Goal: Task Accomplishment & Management: Use online tool/utility

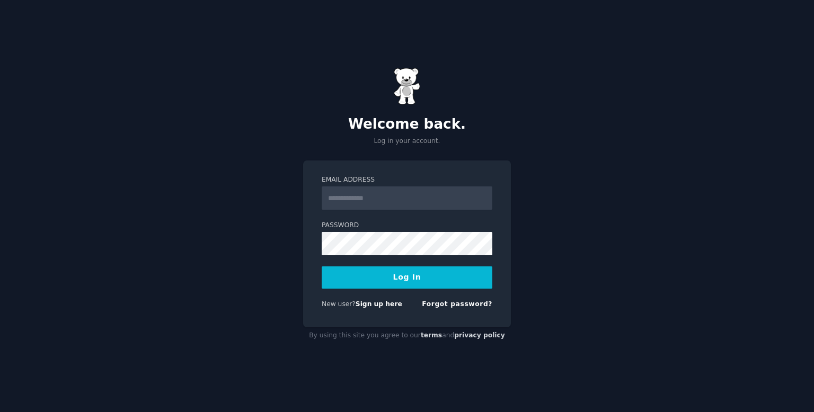
click at [346, 203] on input "Email Address" at bounding box center [407, 198] width 171 height 23
type input "**********"
click at [388, 280] on button "Log In" at bounding box center [407, 278] width 171 height 22
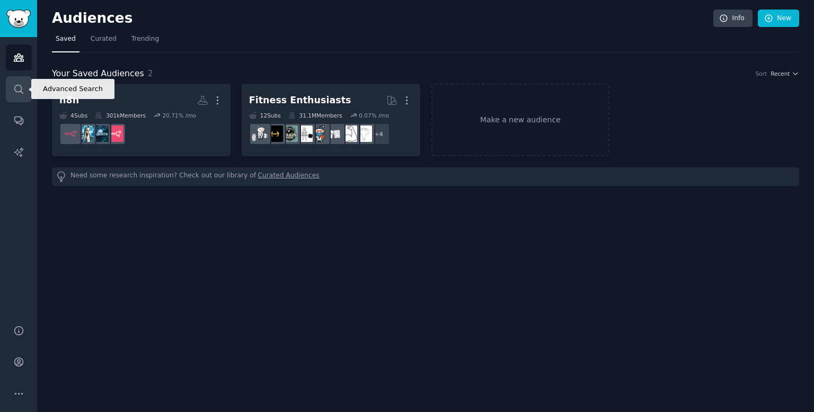
click at [17, 96] on link "Search" at bounding box center [19, 89] width 26 height 26
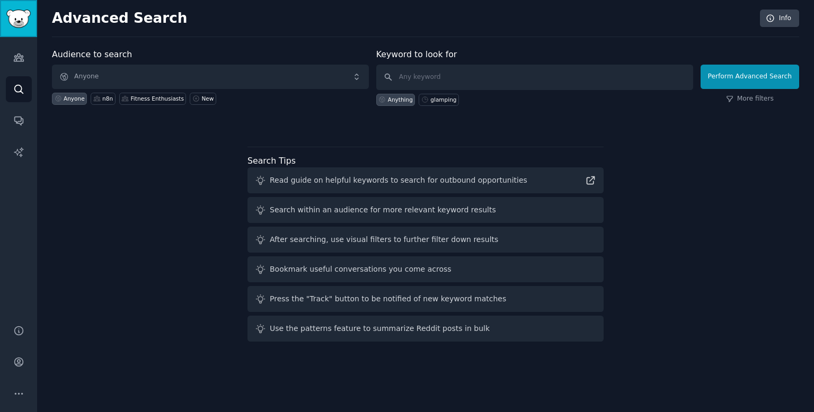
click at [31, 31] on link "Sidebar" at bounding box center [18, 18] width 37 height 37
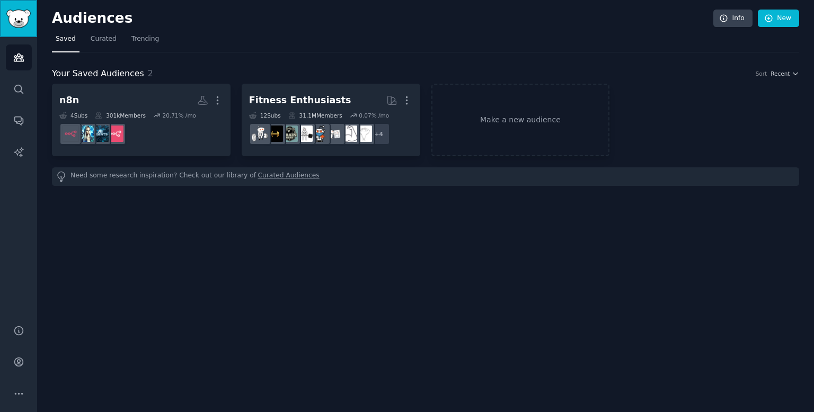
click at [31, 31] on link "Sidebar" at bounding box center [18, 18] width 37 height 37
click at [511, 119] on link "Make a new audience" at bounding box center [520, 120] width 179 height 73
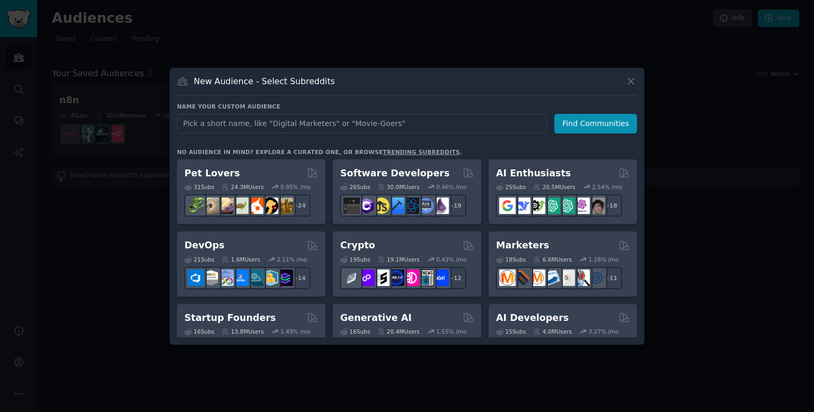
click at [277, 121] on input "text" at bounding box center [362, 124] width 370 height 20
type input "Tesla EV Charger Installations"
click button "Find Communities" at bounding box center [595, 124] width 83 height 20
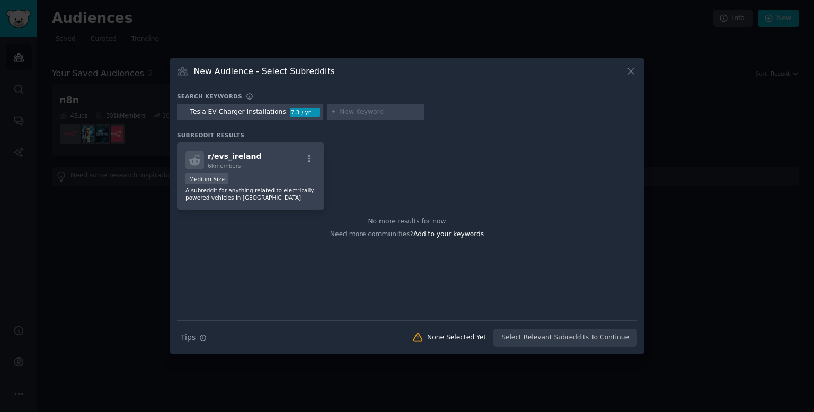
click at [269, 113] on div "Tesla EV Charger Installations" at bounding box center [238, 113] width 96 height 10
click at [323, 128] on div "Search keywords Tesla EV Charger Installations 7.3 / yr Subreddit Results 1 r/ …" at bounding box center [407, 220] width 460 height 255
click at [353, 106] on div at bounding box center [376, 112] width 98 height 17
click at [635, 76] on icon at bounding box center [630, 71] width 11 height 11
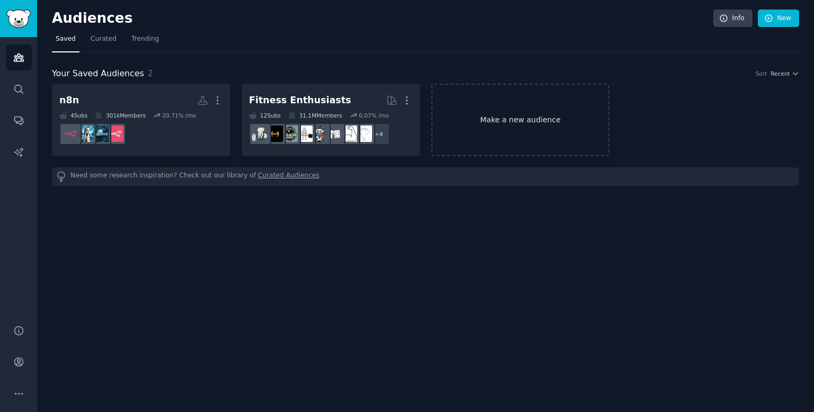
click at [515, 114] on link "Make a new audience" at bounding box center [520, 120] width 179 height 73
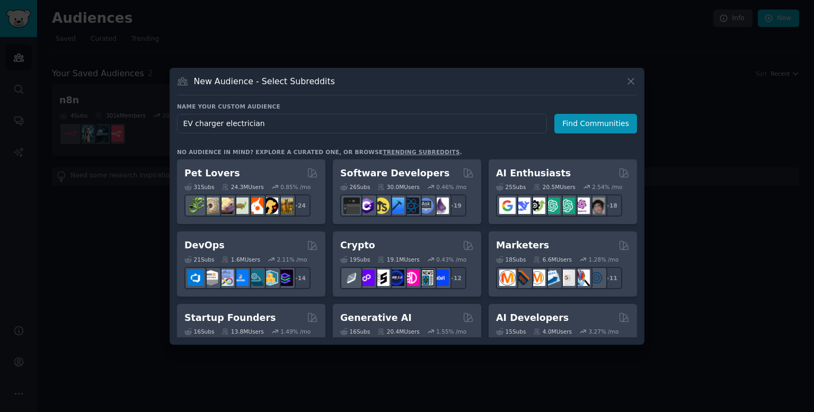
type input "EV charger electricians"
click button "Find Communities" at bounding box center [595, 124] width 83 height 20
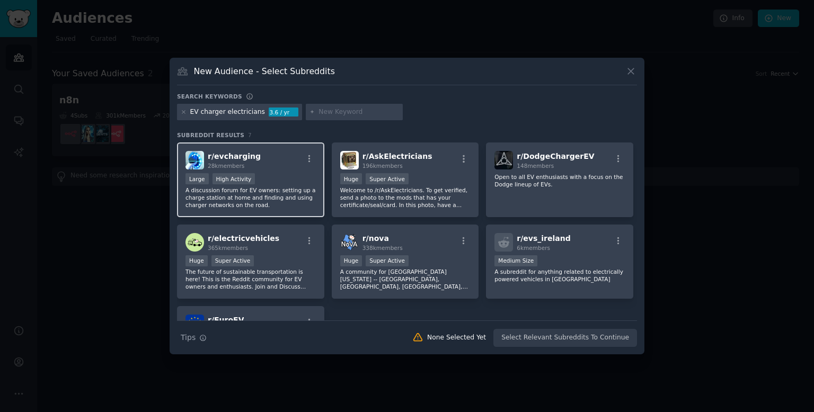
click at [282, 165] on div "r/ evcharging 28k members" at bounding box center [250, 160] width 130 height 19
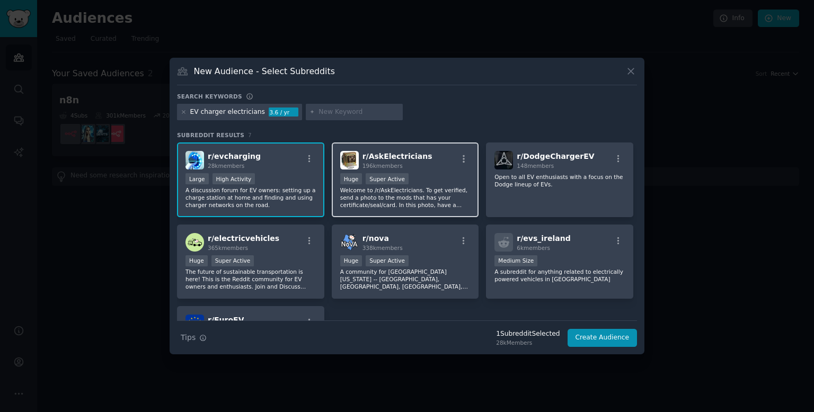
click at [411, 179] on div ">= 95th percentile for submissions / day Huge Super Active" at bounding box center [405, 179] width 130 height 13
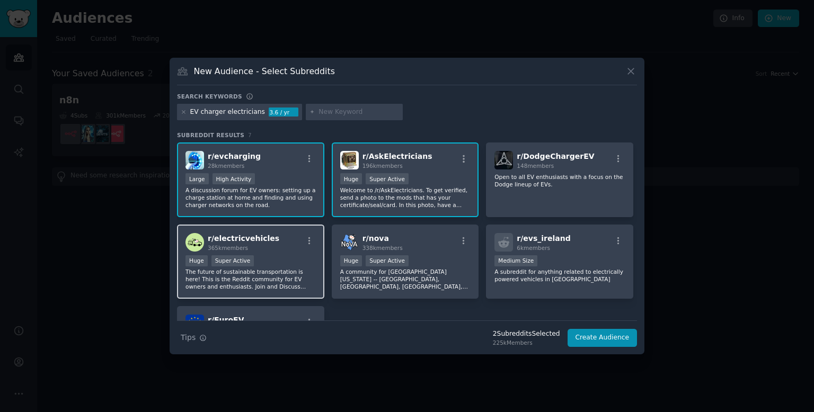
click at [262, 241] on span "r/ electricvehicles" at bounding box center [244, 238] width 72 height 8
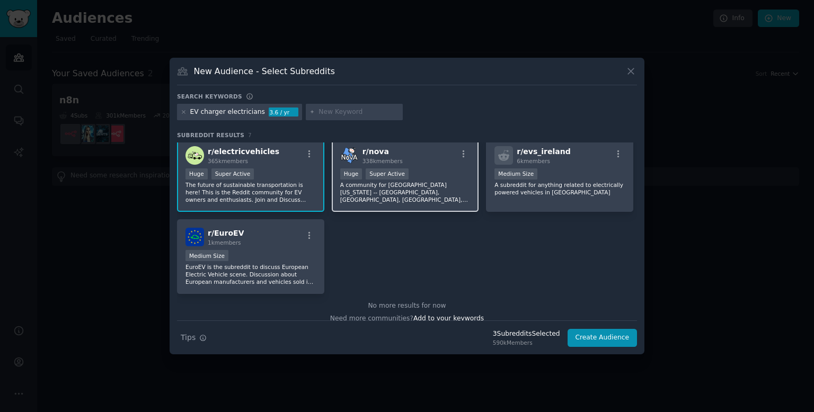
scroll to position [91, 0]
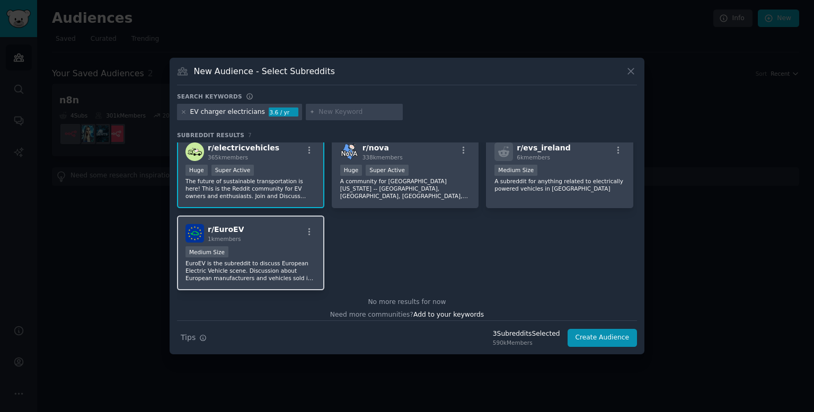
click at [262, 246] on div "Medium Size" at bounding box center [250, 252] width 130 height 13
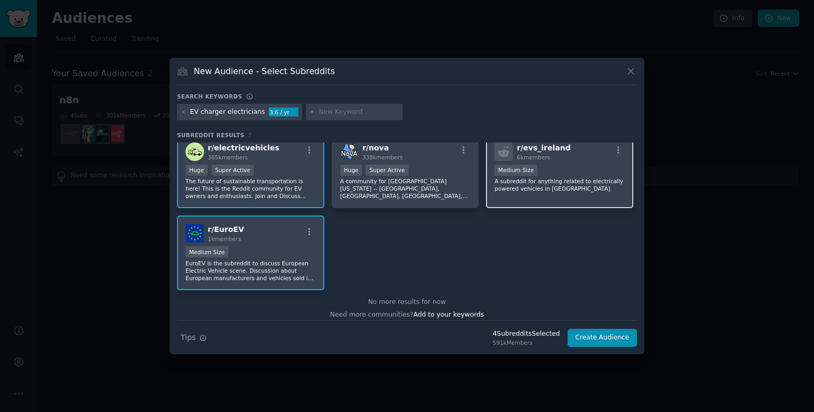
click at [583, 181] on p "A subreddit for anything related to electrically powered vehicles in [GEOGRAPHI…" at bounding box center [559, 185] width 130 height 15
click at [592, 331] on button "Create Audience" at bounding box center [603, 338] width 70 height 18
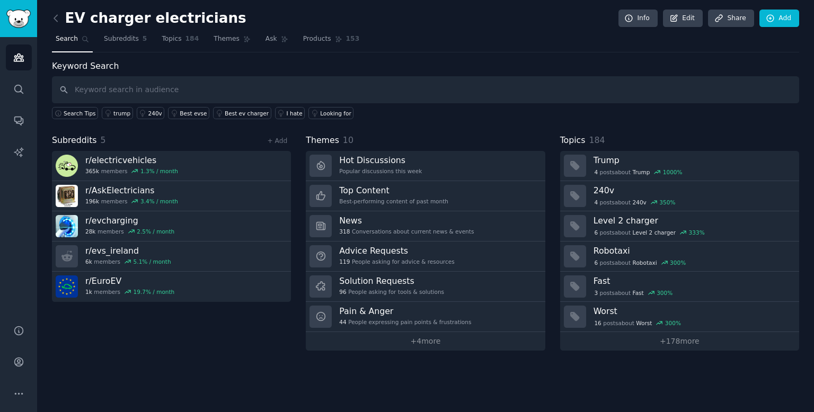
click at [189, 93] on input "text" at bounding box center [425, 89] width 747 height 27
paste input "ev charger installation"
type input "ev charger installation"
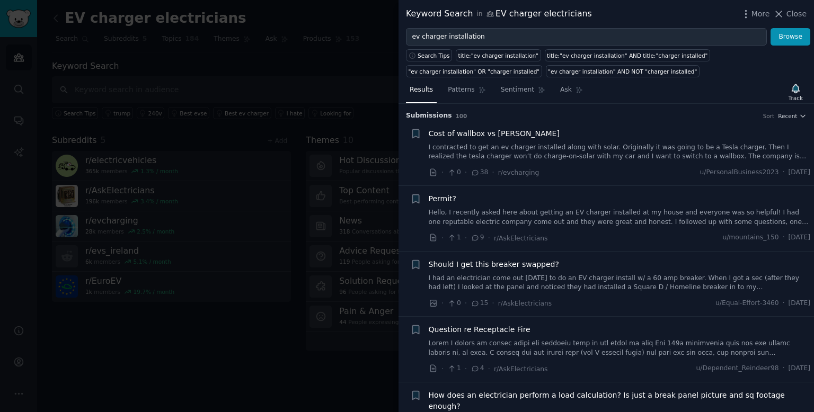
scroll to position [21, 0]
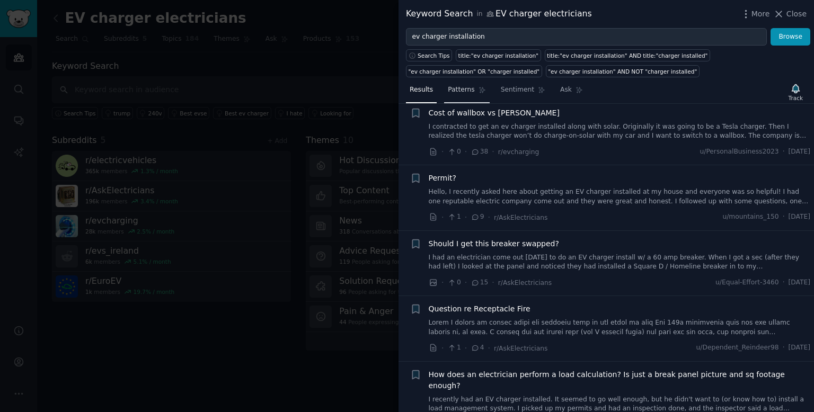
click at [465, 93] on span "Patterns" at bounding box center [461, 90] width 26 height 10
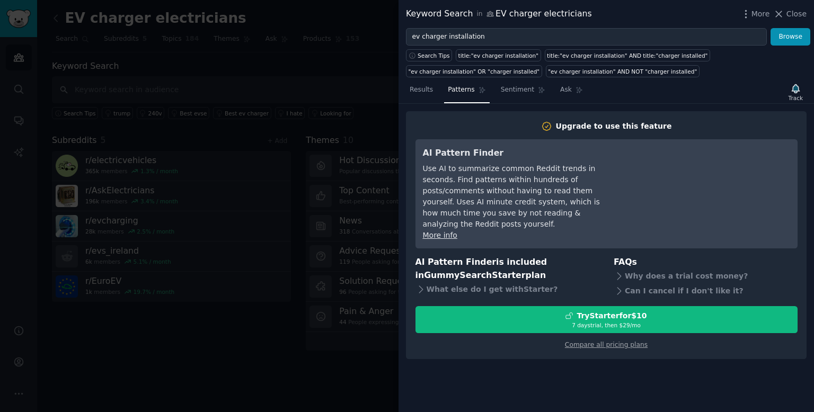
click at [529, 189] on div "Use AI to summarize common Reddit trends in seconds. Find patterns within hundr…" at bounding box center [519, 196] width 193 height 67
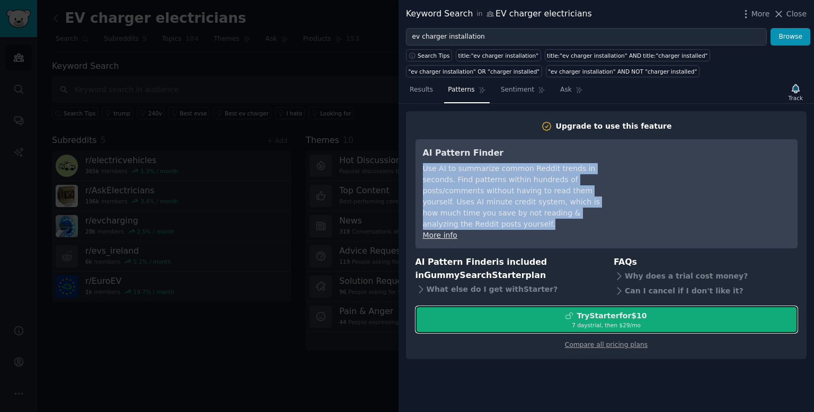
click at [594, 311] on div "Try Starter for $10" at bounding box center [612, 316] width 70 height 11
